Goal: Find specific page/section: Find specific page/section

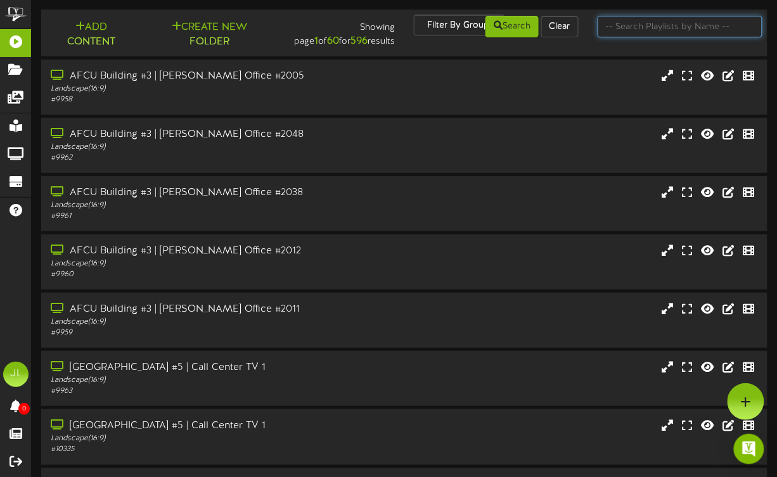
click at [647, 31] on input "text" at bounding box center [679, 27] width 165 height 22
type input "mesa"
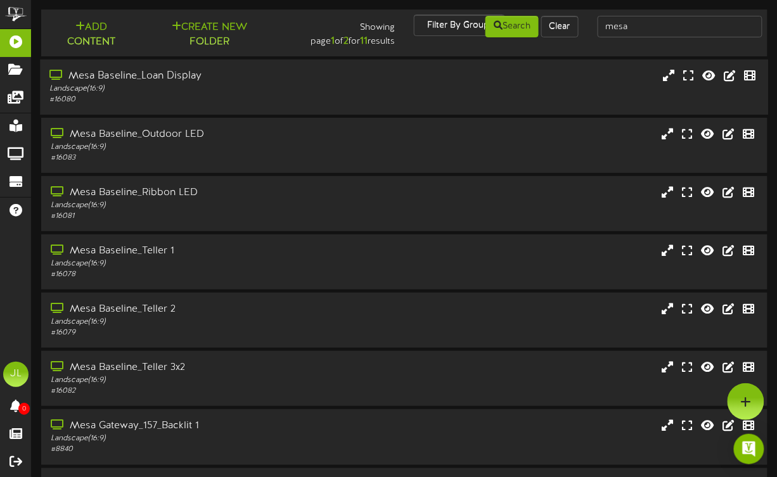
click at [134, 80] on div "Mesa Baseline_Loan Display" at bounding box center [191, 76] width 284 height 15
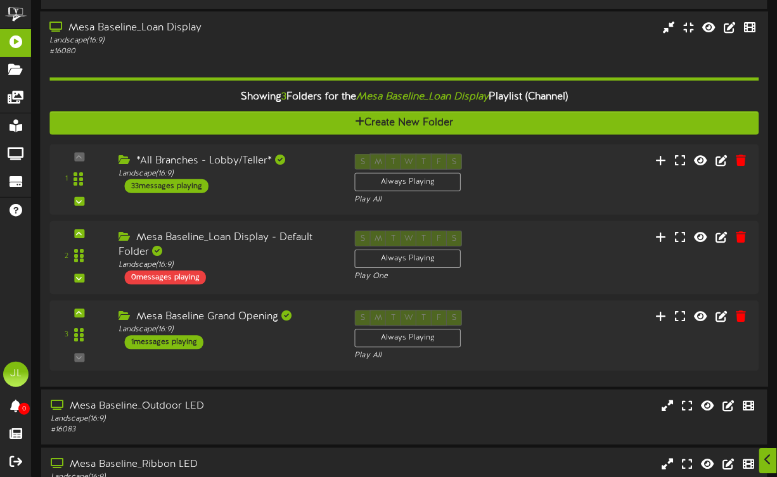
scroll to position [54, 0]
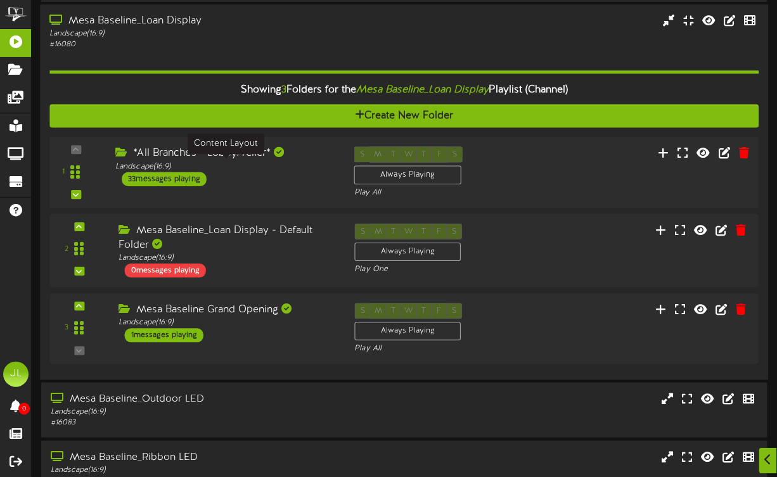
click at [220, 166] on div "Landscape ( 16:9 )" at bounding box center [224, 166] width 219 height 11
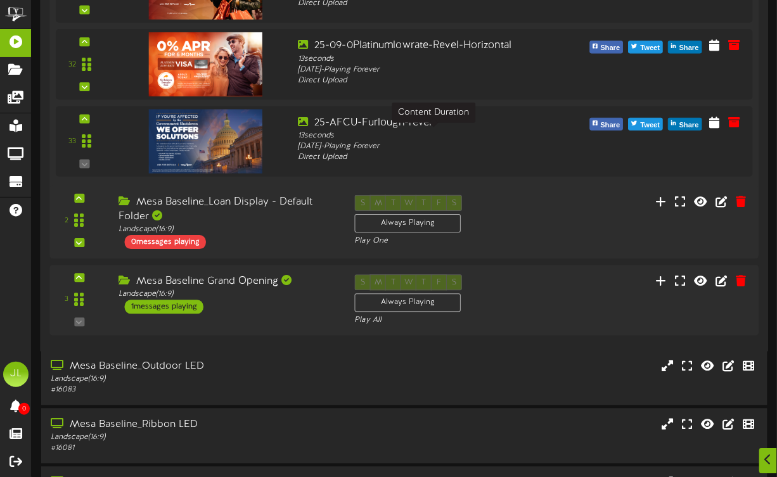
scroll to position [2707, 0]
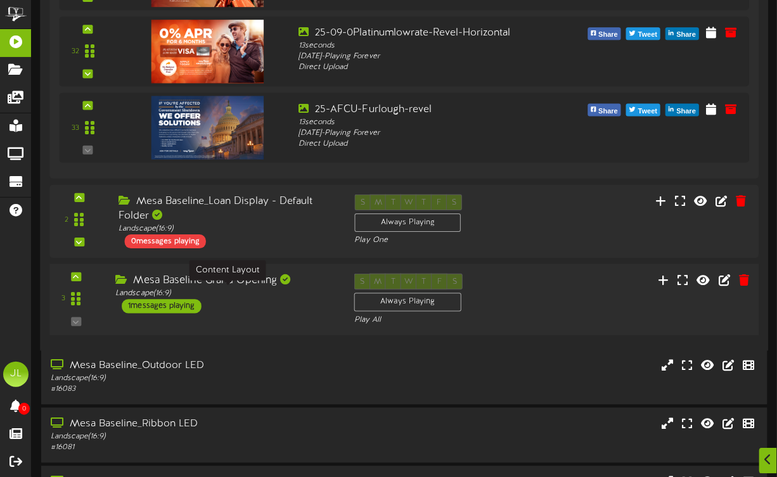
click at [239, 296] on div "Landscape ( 16:9 )" at bounding box center [224, 293] width 219 height 11
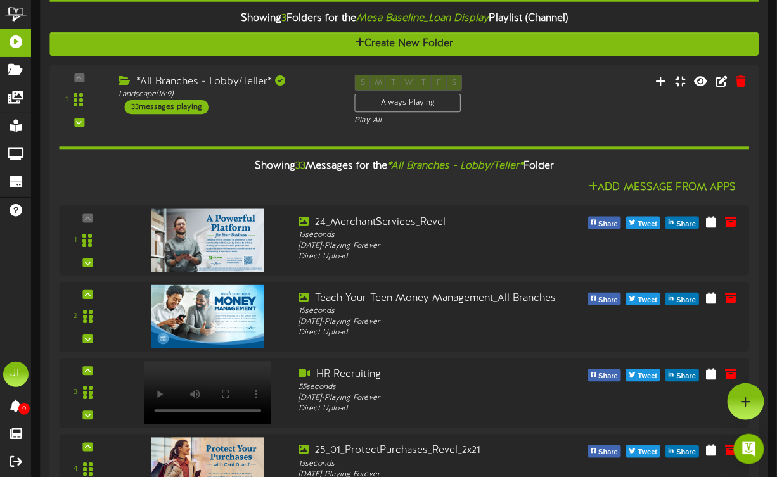
scroll to position [121, 0]
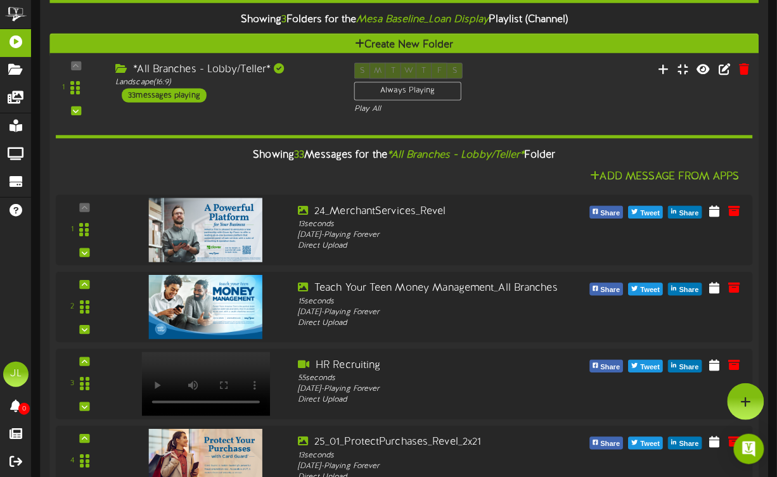
click at [77, 63] on div "1" at bounding box center [76, 88] width 41 height 51
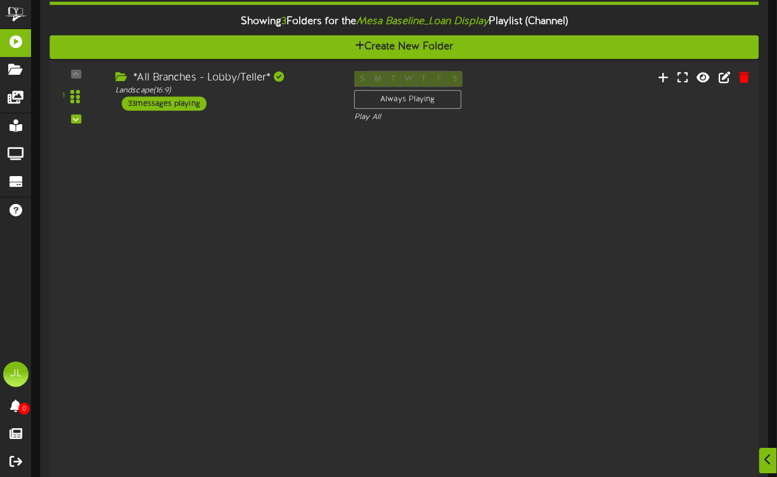
scroll to position [125, 0]
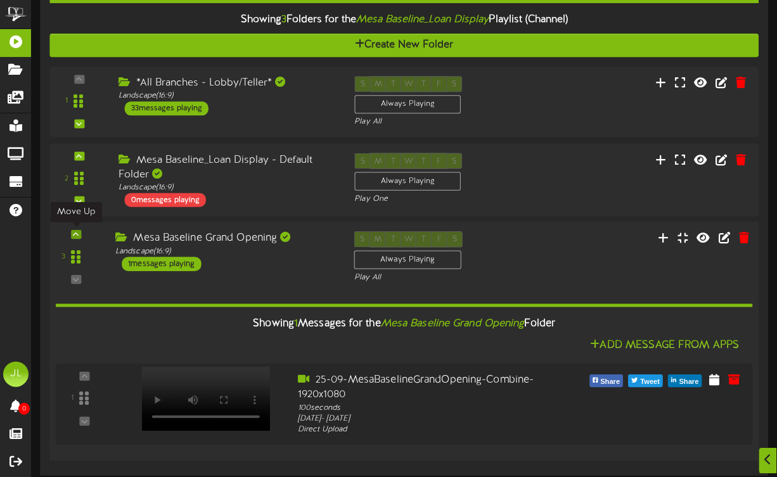
click at [72, 231] on div at bounding box center [76, 234] width 10 height 9
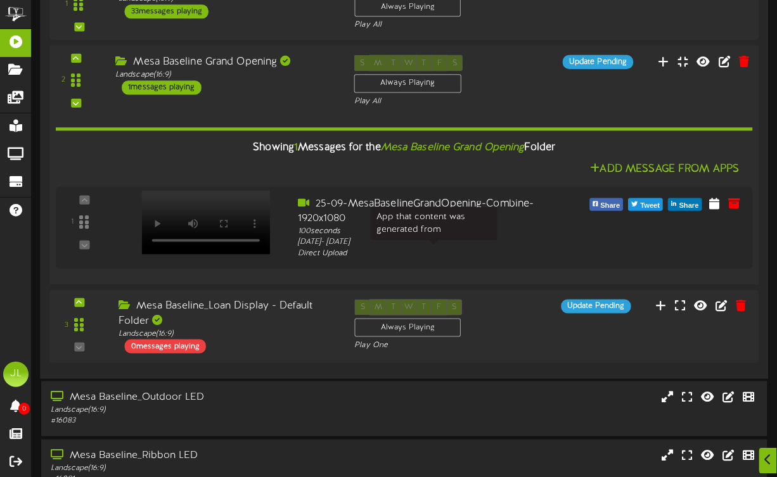
scroll to position [223, 0]
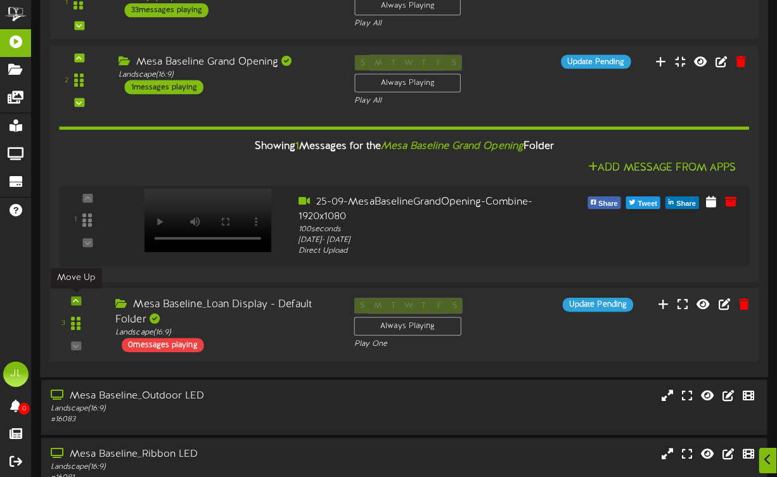
click at [75, 302] on icon at bounding box center [76, 301] width 6 height 6
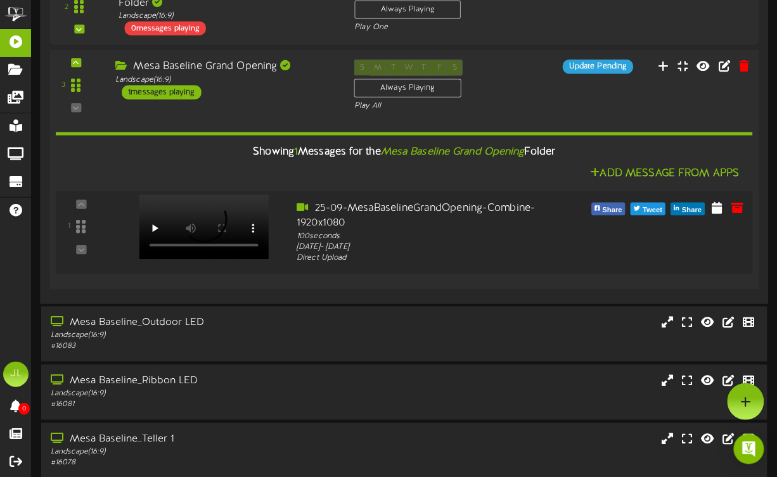
scroll to position [0, 0]
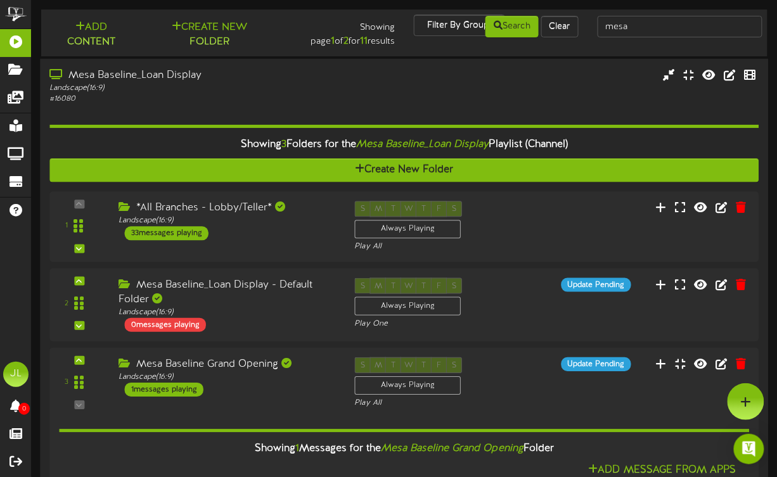
click at [249, 64] on div "Mesa Baseline_Loan Display Landscape ( 16:9 ) # 16080" at bounding box center [404, 329] width 728 height 542
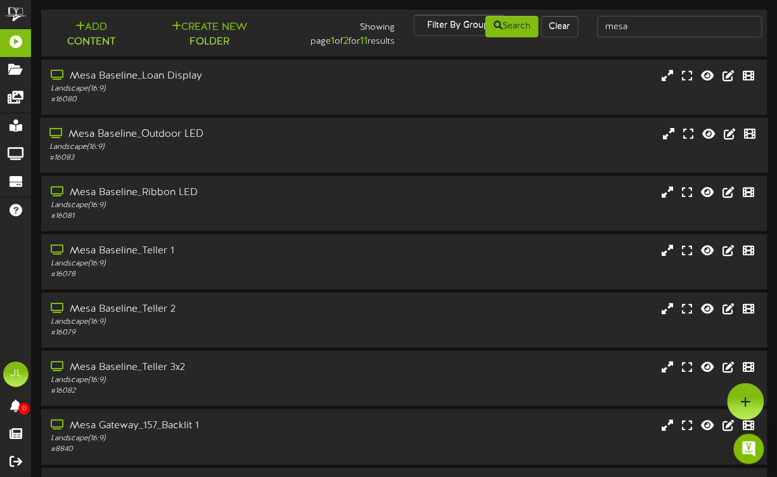
click at [201, 141] on div "Mesa Baseline_Outdoor LED Landscape ( 16:9 ) # 16083" at bounding box center [191, 145] width 303 height 36
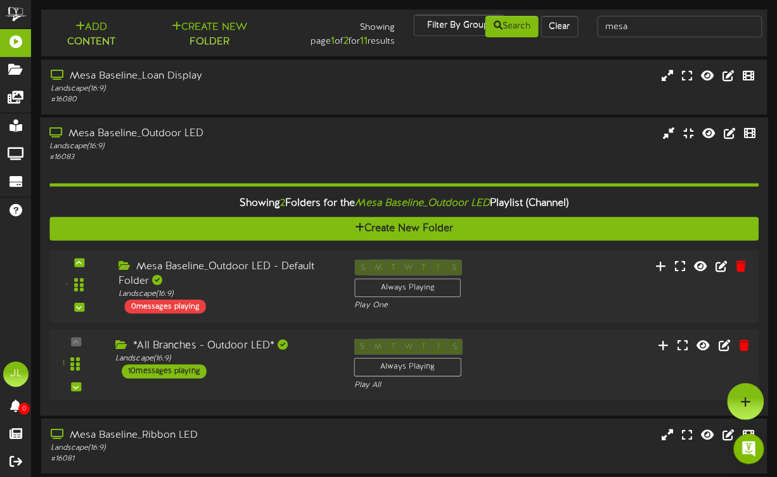
click at [227, 366] on div "*All Branches - Outdoor LED* Landscape ( 16:9 ) 10 messages playing" at bounding box center [225, 358] width 239 height 40
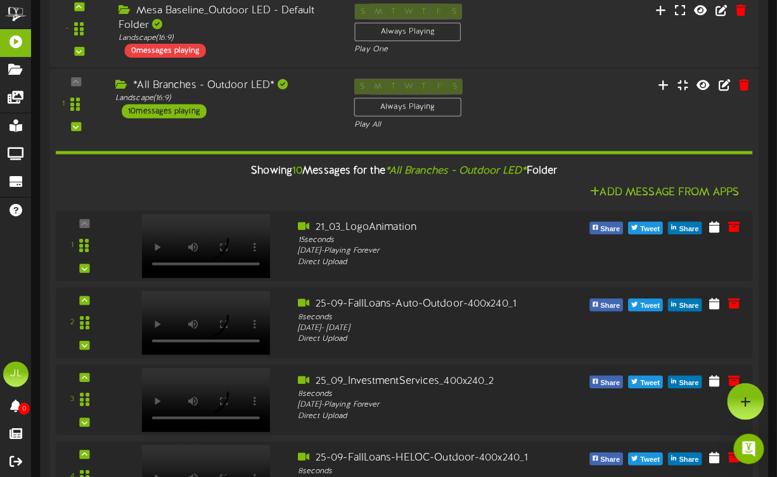
scroll to position [253, 0]
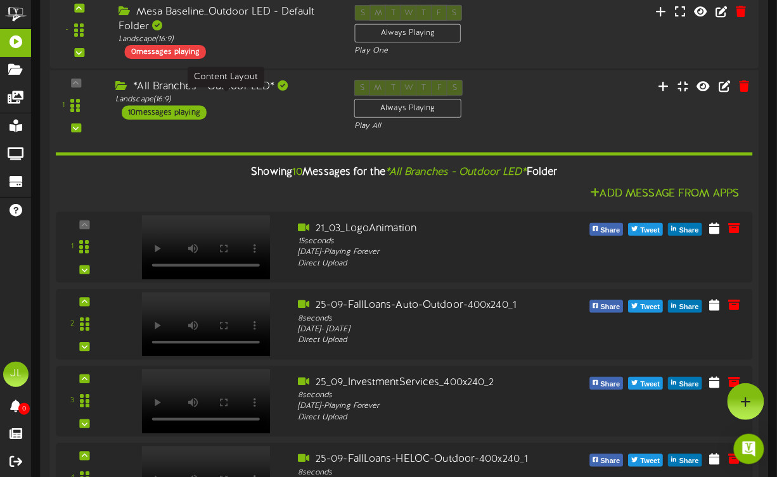
click at [257, 99] on div "Landscape ( 16:9 )" at bounding box center [224, 99] width 219 height 11
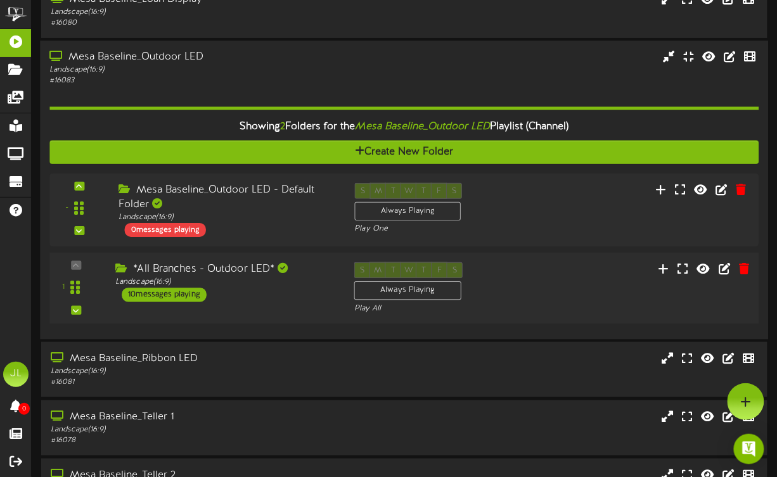
scroll to position [0, 0]
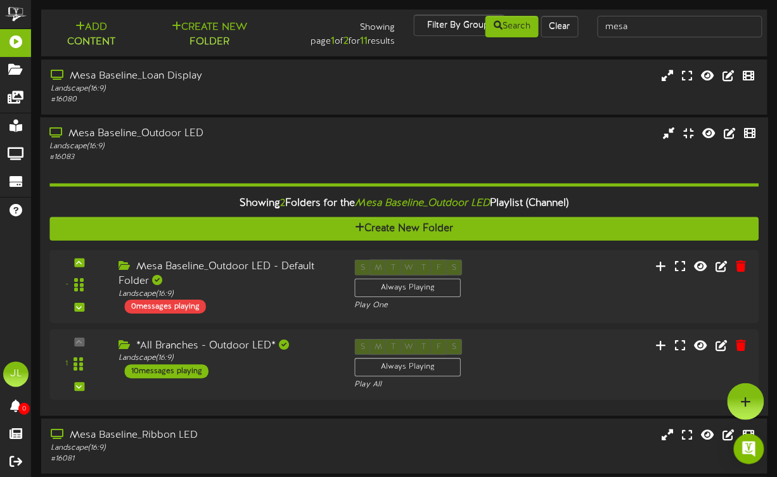
click at [171, 146] on div "Landscape ( 16:9 )" at bounding box center [191, 146] width 284 height 11
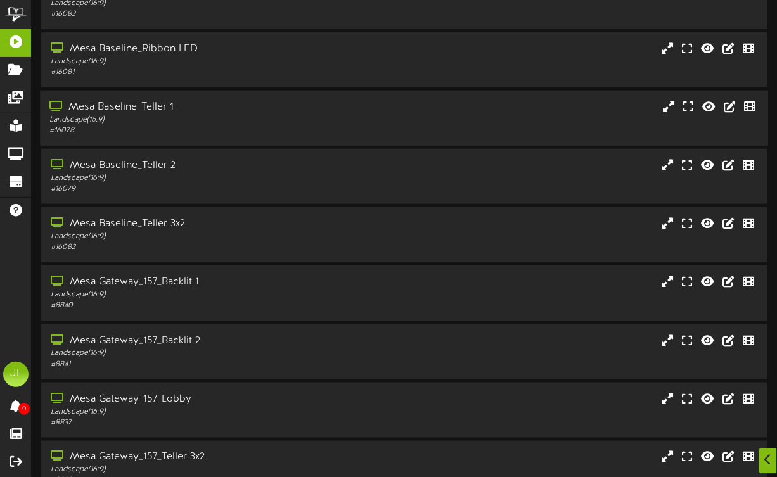
scroll to position [148, 0]
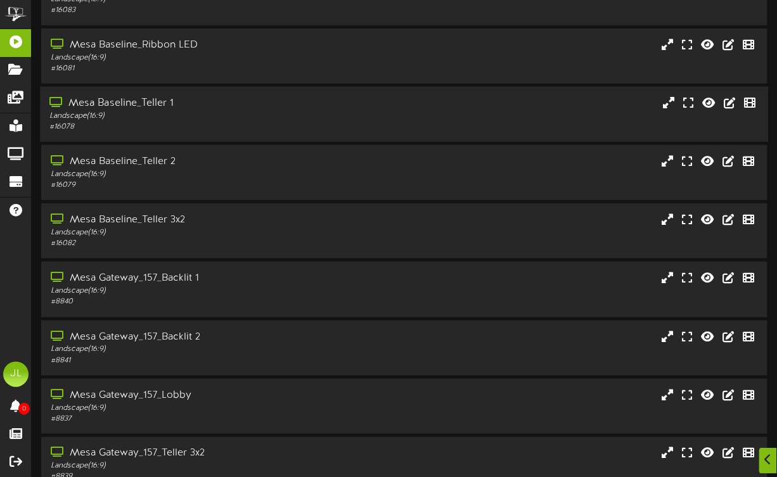
click at [146, 122] on div "# 16078" at bounding box center [191, 127] width 284 height 11
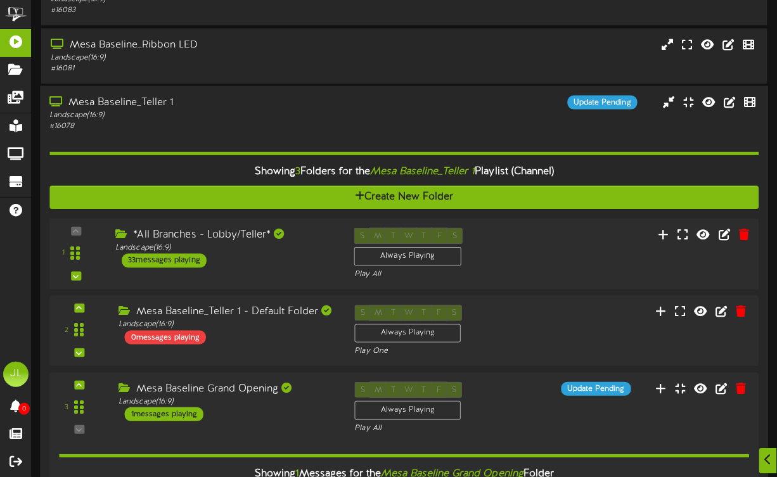
click at [238, 257] on div "*All Branches - Lobby/Teller* Landscape ( 16:9 ) 33 messages playing" at bounding box center [225, 248] width 239 height 40
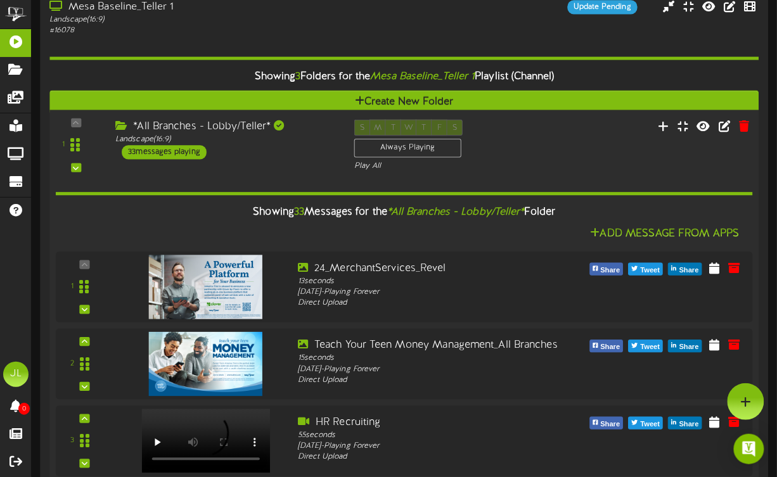
scroll to position [227, 0]
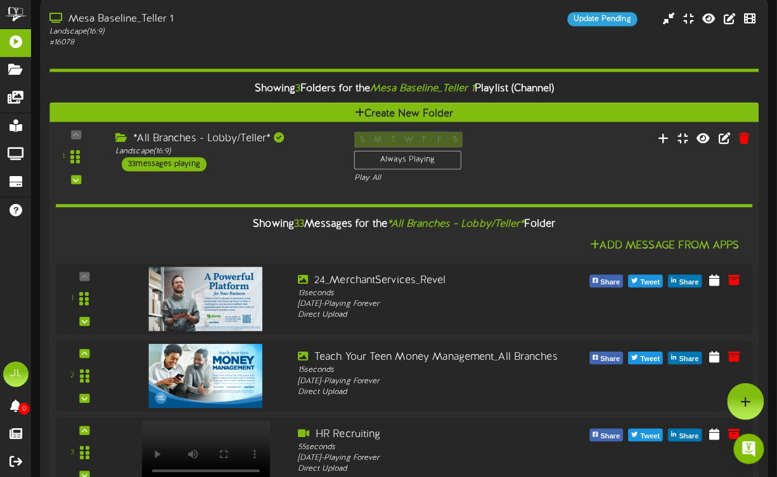
click at [82, 136] on div "1" at bounding box center [76, 157] width 41 height 51
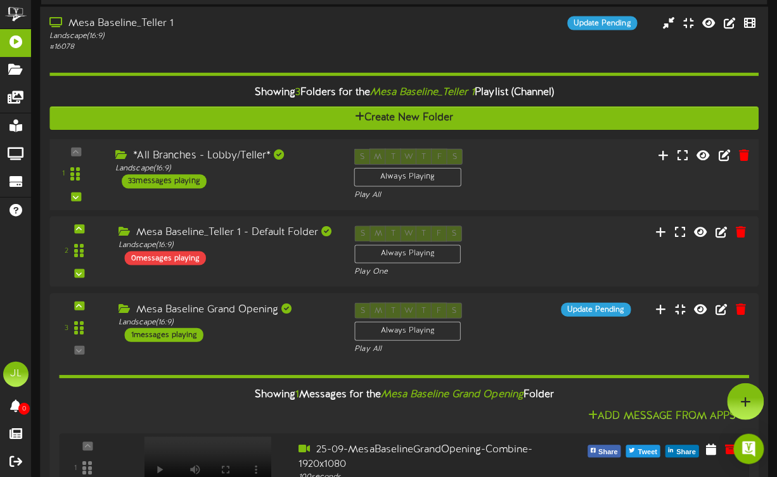
click at [78, 155] on div "1" at bounding box center [76, 174] width 41 height 51
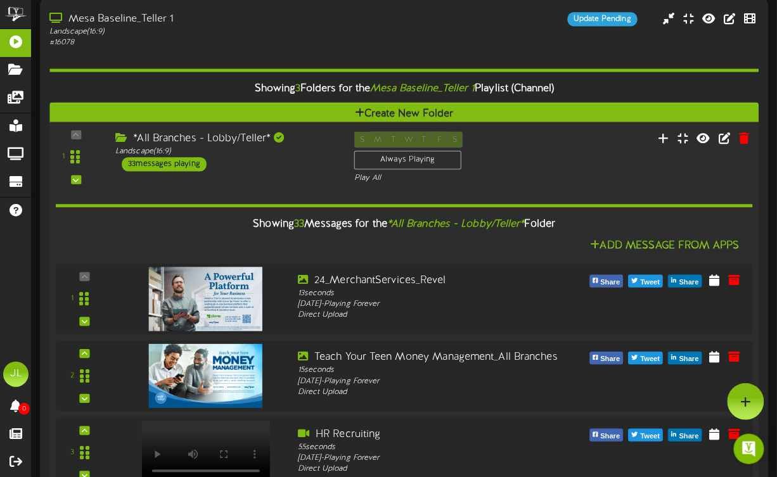
click at [83, 134] on div "1" at bounding box center [76, 157] width 41 height 51
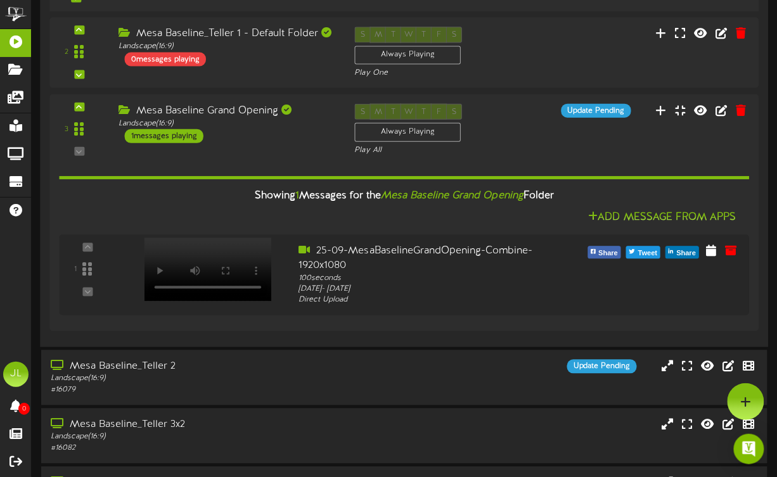
scroll to position [423, 0]
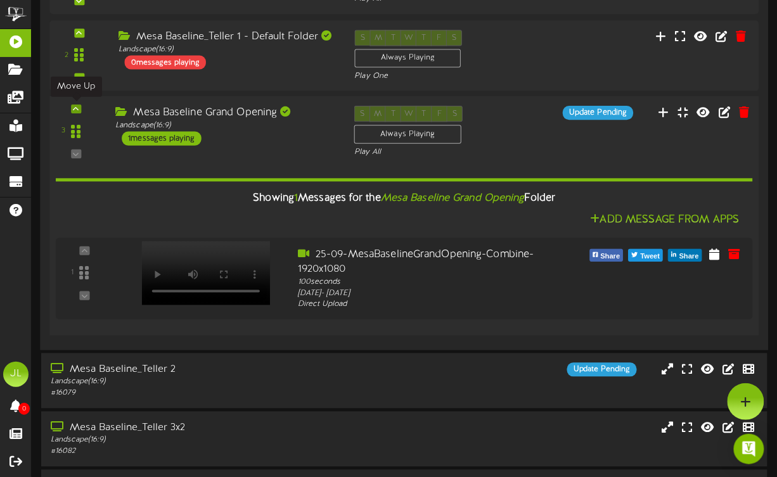
click at [78, 109] on icon at bounding box center [76, 109] width 6 height 6
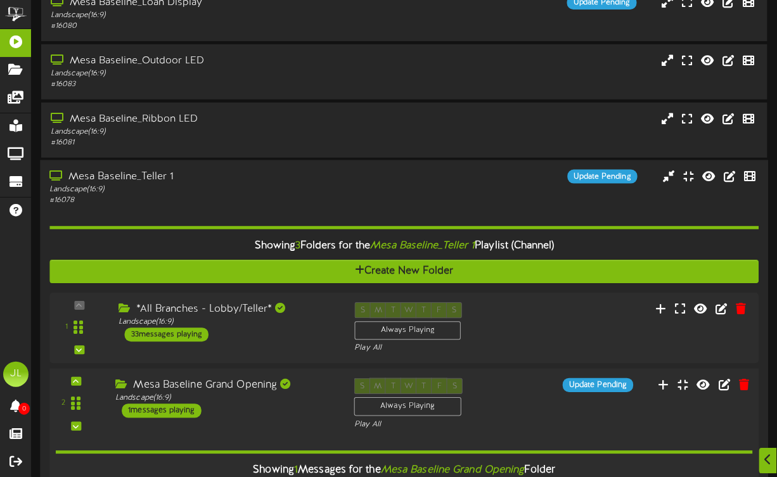
scroll to position [75, 0]
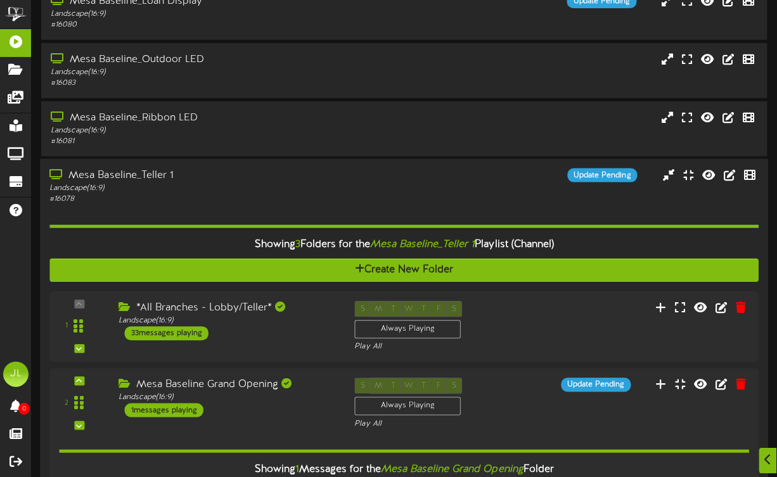
click at [276, 191] on div "Landscape ( 16:9 )" at bounding box center [191, 188] width 284 height 11
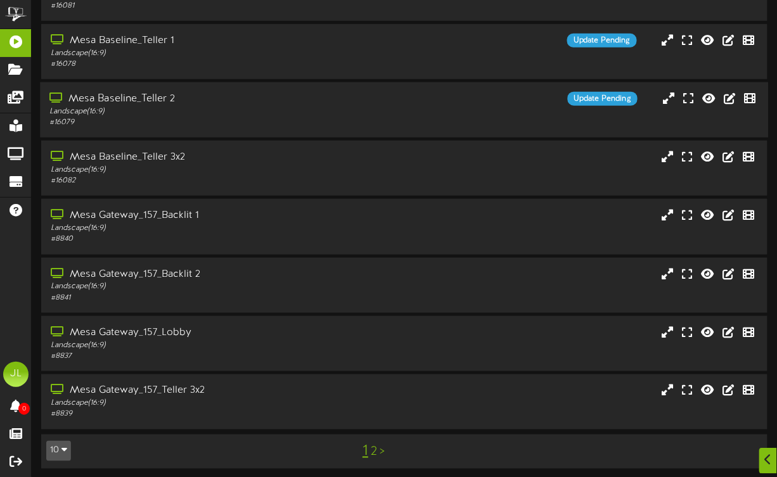
scroll to position [214, 0]
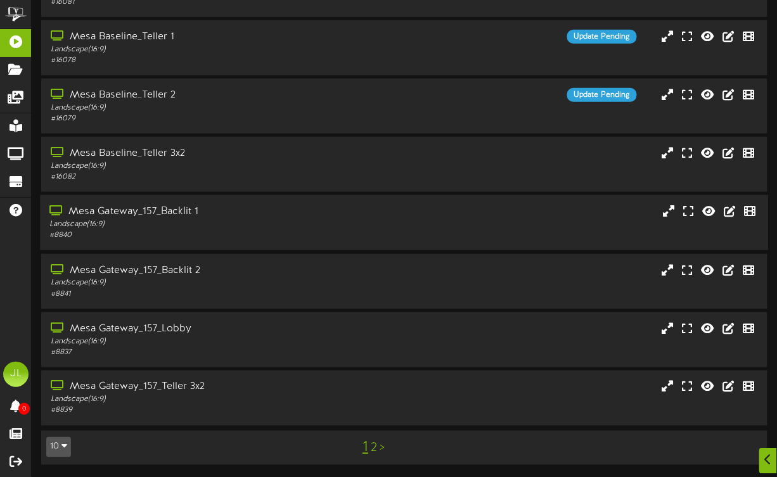
click at [198, 223] on div "Landscape ( 16:9 )" at bounding box center [191, 224] width 284 height 11
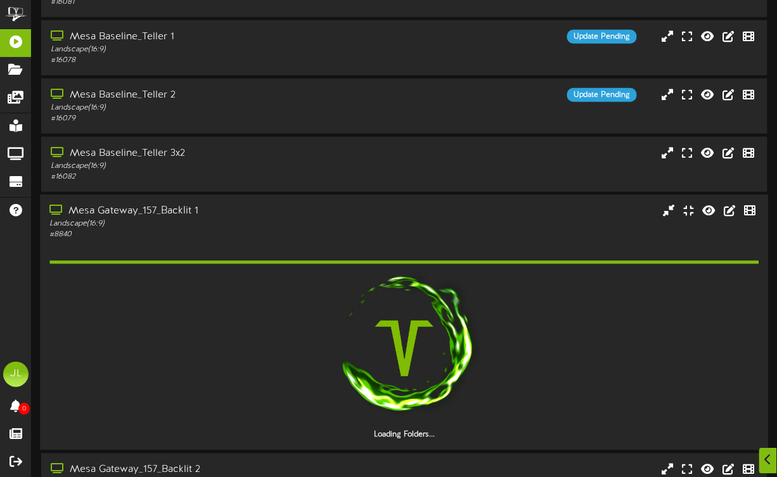
click at [198, 223] on div "Landscape ( 16:9 )" at bounding box center [191, 224] width 284 height 11
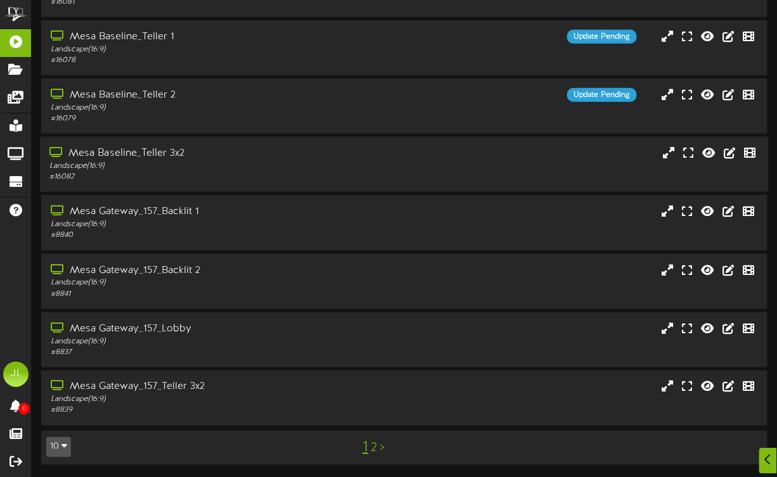
click at [158, 148] on div "Mesa Baseline_Teller 3x2" at bounding box center [191, 153] width 284 height 15
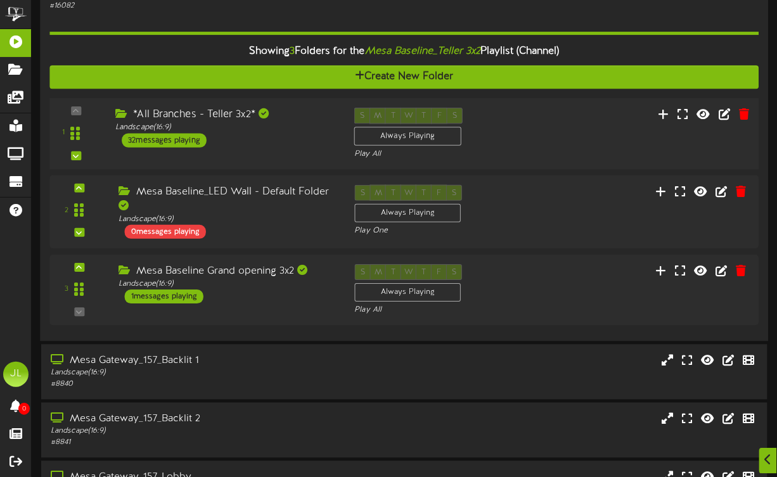
scroll to position [390, 0]
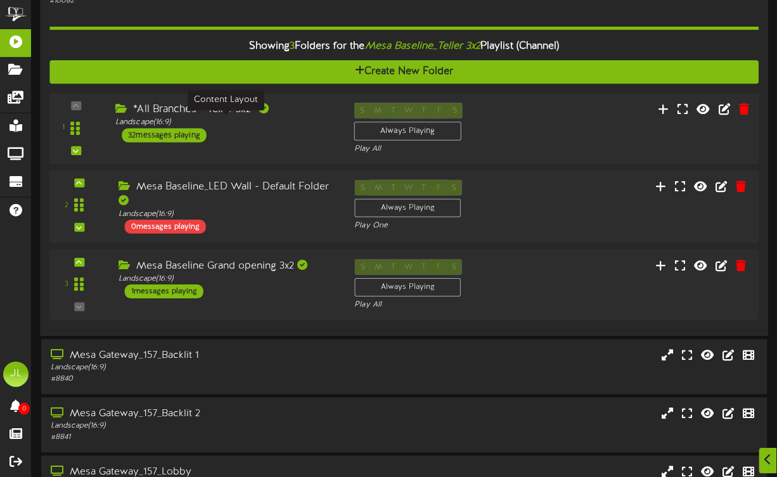
click at [233, 130] on div "*All Branches - Teller 3x2* Landscape ( 16:9 ) 32 messages playing" at bounding box center [225, 123] width 239 height 40
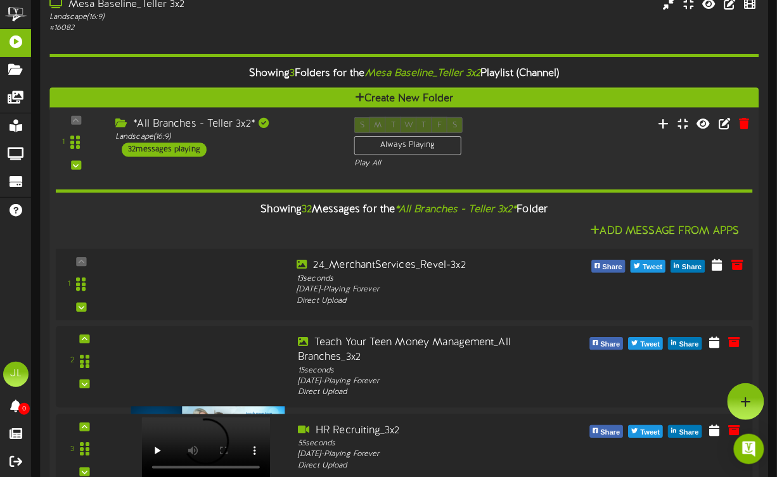
scroll to position [331, 0]
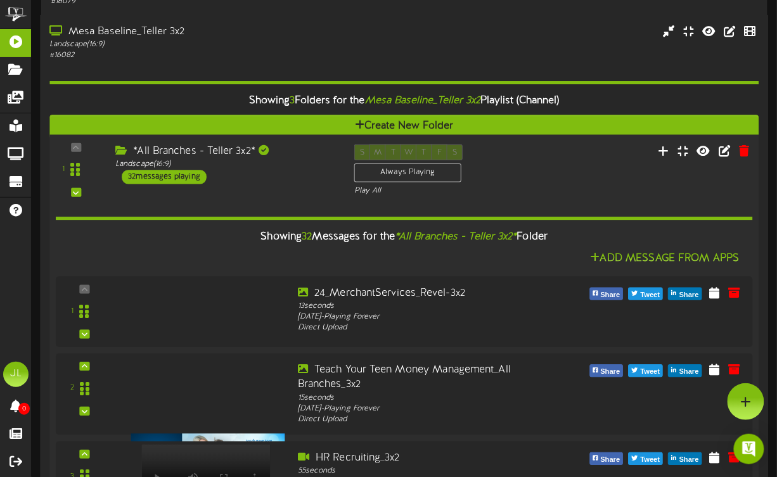
click at [76, 150] on div "1" at bounding box center [76, 169] width 41 height 51
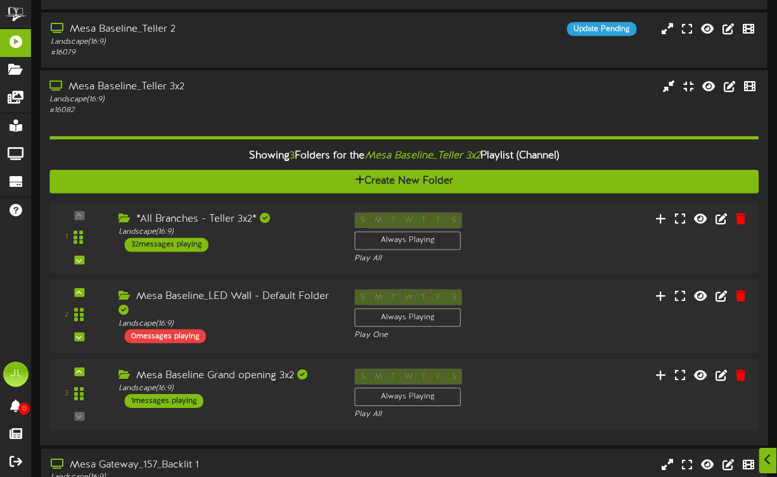
click at [205, 99] on div "Landscape ( 16:9 )" at bounding box center [191, 99] width 284 height 11
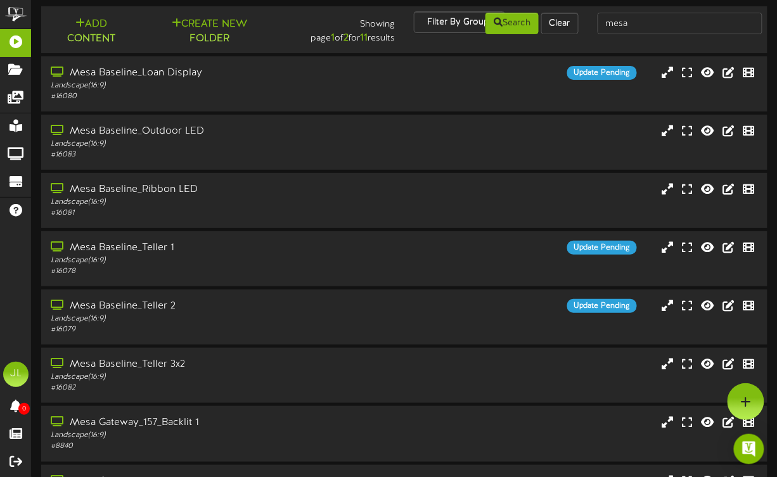
scroll to position [0, 0]
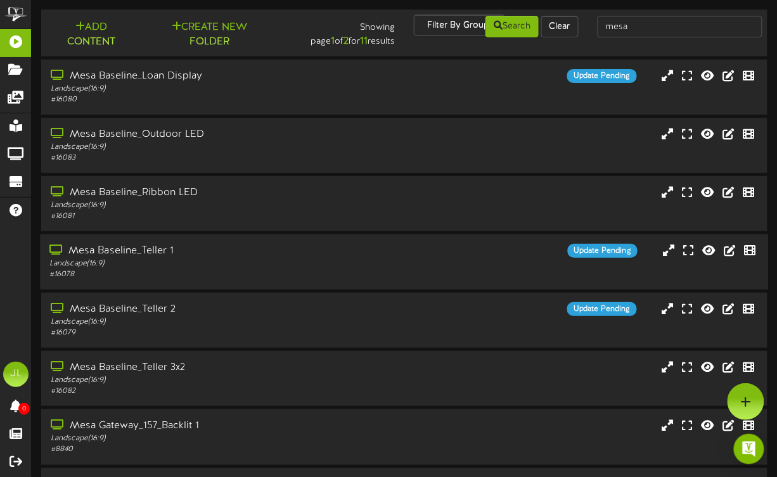
click at [220, 269] on div "# 16078" at bounding box center [191, 274] width 284 height 11
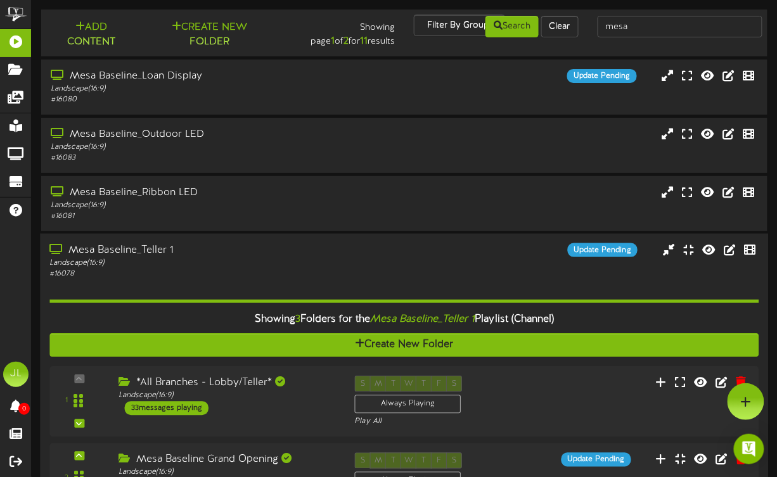
click at [212, 246] on div "Mesa Baseline_Teller 1" at bounding box center [191, 250] width 284 height 15
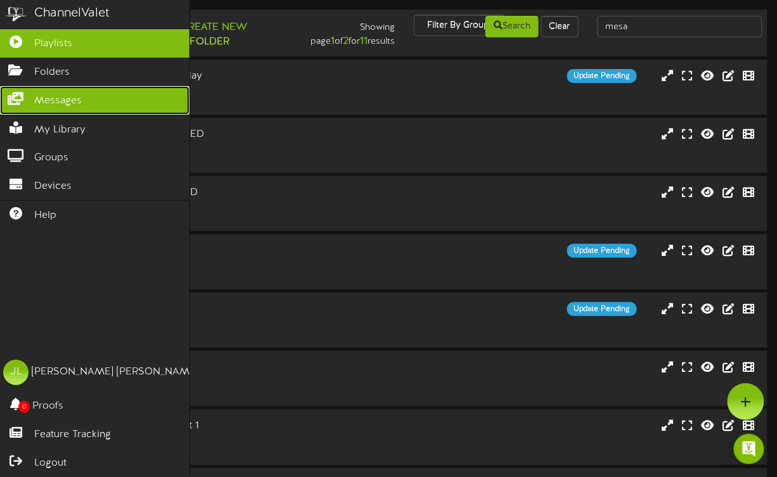
click at [37, 94] on span "Messages" at bounding box center [58, 101] width 48 height 15
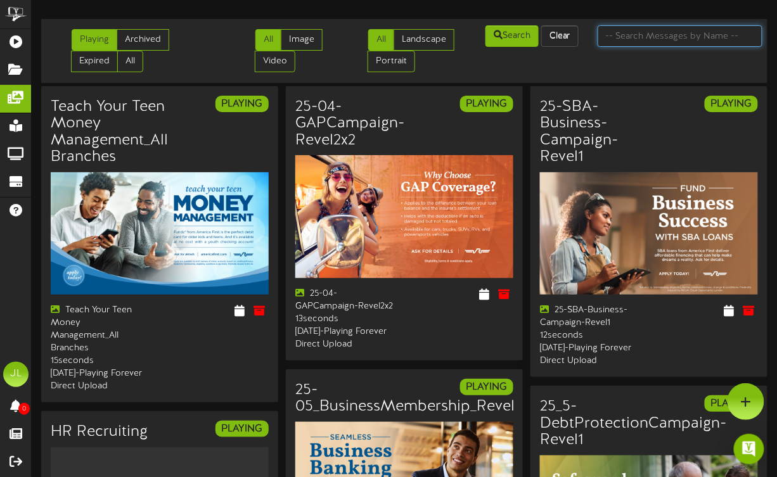
click at [665, 37] on input "text" at bounding box center [679, 36] width 165 height 22
type input "[US_STATE]"
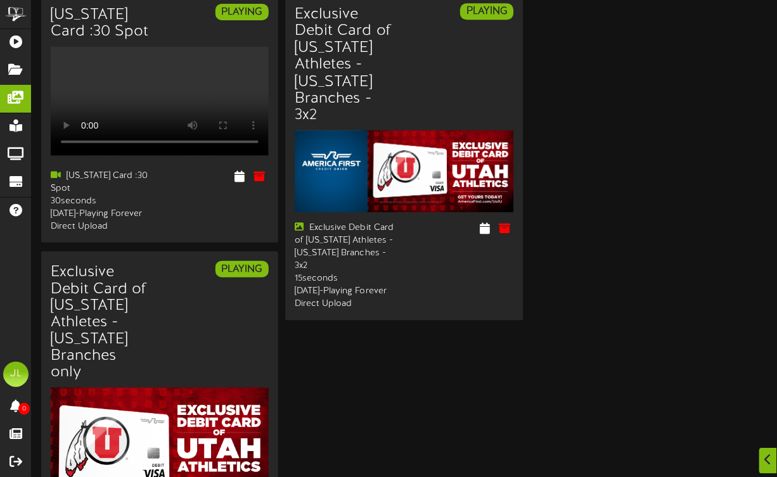
scroll to position [268, 0]
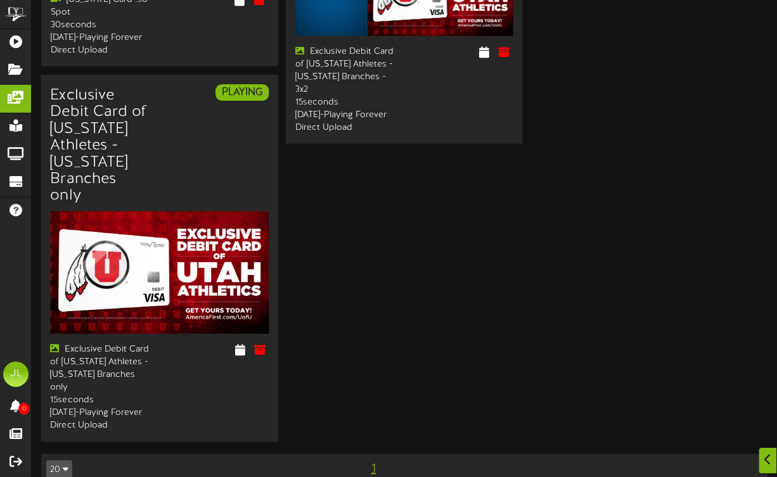
click at [153, 353] on div "Exclusive Debit Card of [US_STATE] Athletes - [US_STATE] Branches only 15 secon…" at bounding box center [100, 388] width 118 height 89
click at [215, 344] on div at bounding box center [219, 352] width 118 height 16
click at [239, 343] on icon at bounding box center [240, 350] width 12 height 14
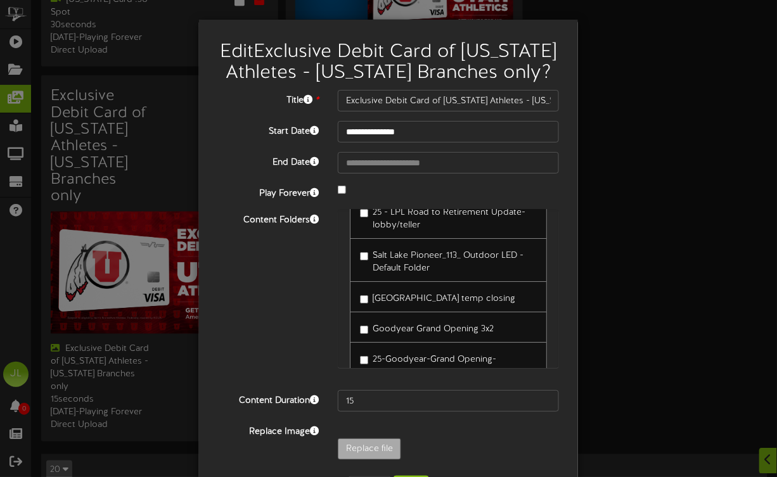
scroll to position [48, 0]
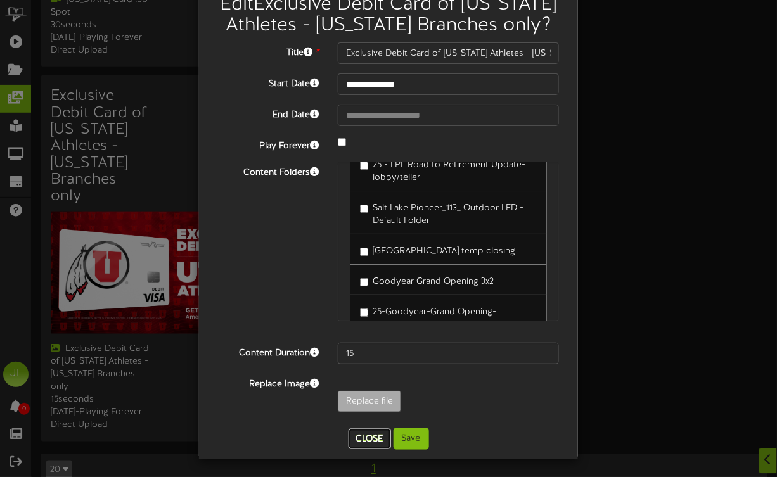
click at [372, 433] on button "Close" at bounding box center [369, 439] width 42 height 20
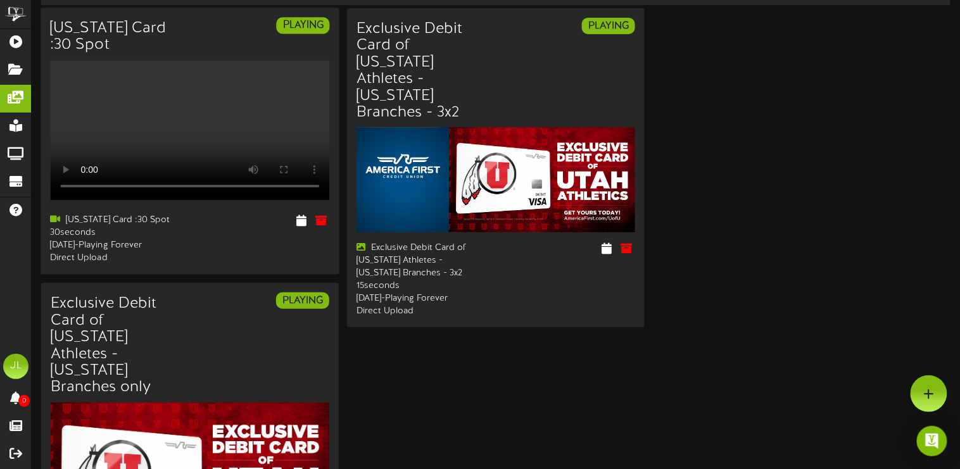
scroll to position [39, 0]
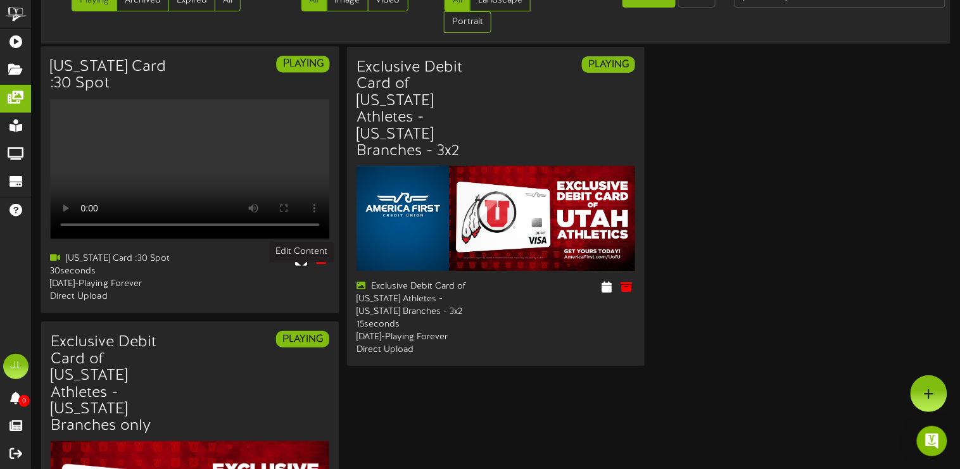
click at [300, 266] on icon at bounding box center [301, 259] width 12 height 14
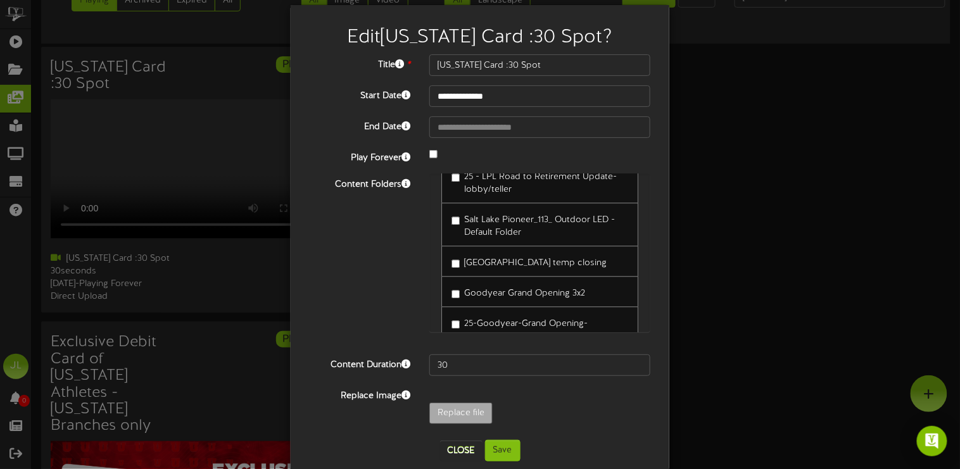
scroll to position [34, 0]
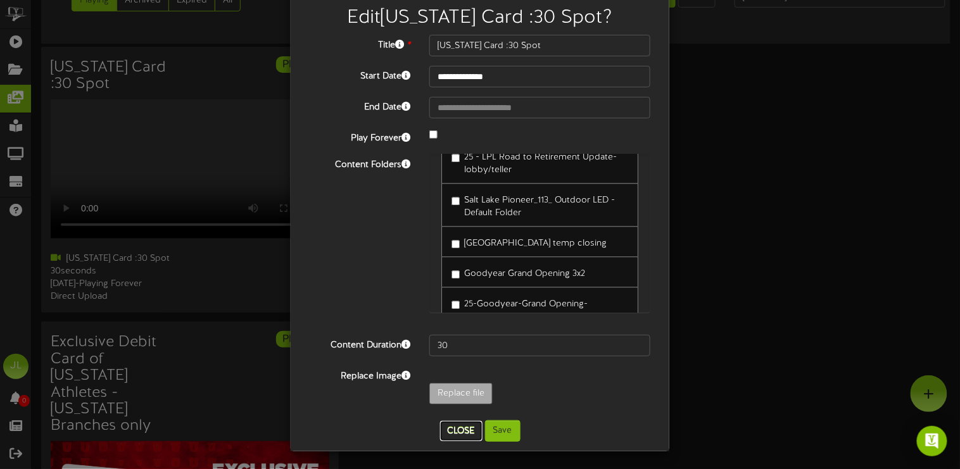
click at [466, 427] on button "Close" at bounding box center [461, 431] width 42 height 20
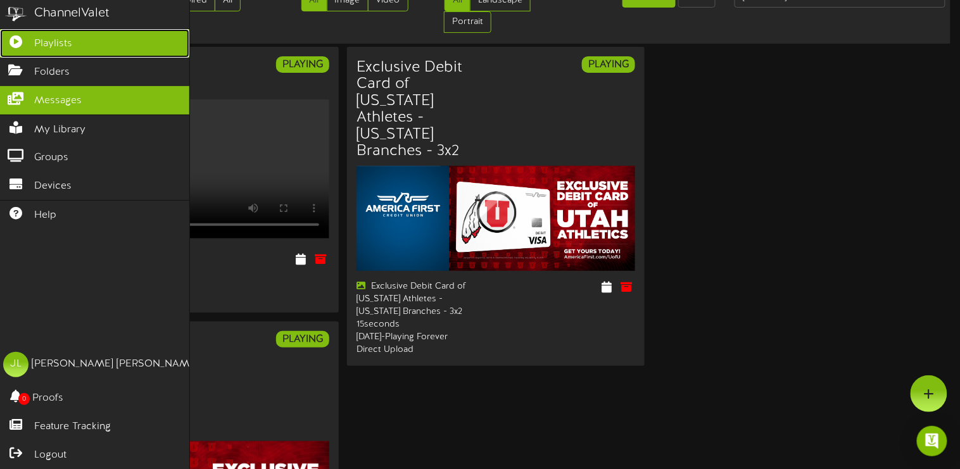
click at [11, 44] on icon at bounding box center [16, 40] width 32 height 10
